Goal: Entertainment & Leisure: Consume media (video, audio)

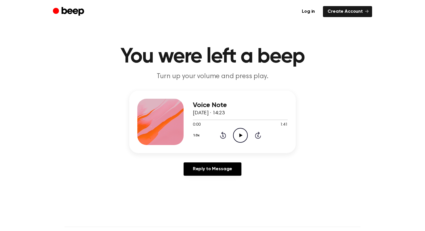
click at [239, 133] on icon "Play Audio" at bounding box center [240, 135] width 15 height 15
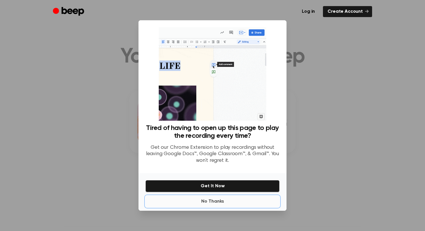
click at [208, 205] on button "No Thanks" at bounding box center [213, 202] width 134 height 12
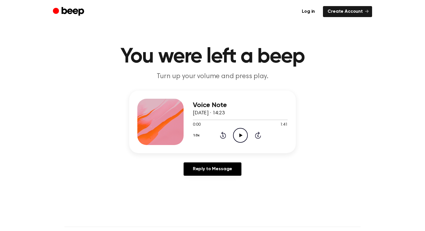
click at [245, 131] on icon "Play Audio" at bounding box center [240, 135] width 15 height 15
click at [245, 131] on icon "Pause Audio" at bounding box center [240, 135] width 15 height 15
click at [241, 136] on icon "Play Audio" at bounding box center [240, 135] width 15 height 15
click at [241, 132] on icon "Play Audio" at bounding box center [240, 135] width 15 height 15
click at [236, 137] on icon "Play Audio" at bounding box center [240, 135] width 15 height 15
